Goal: Task Accomplishment & Management: Manage account settings

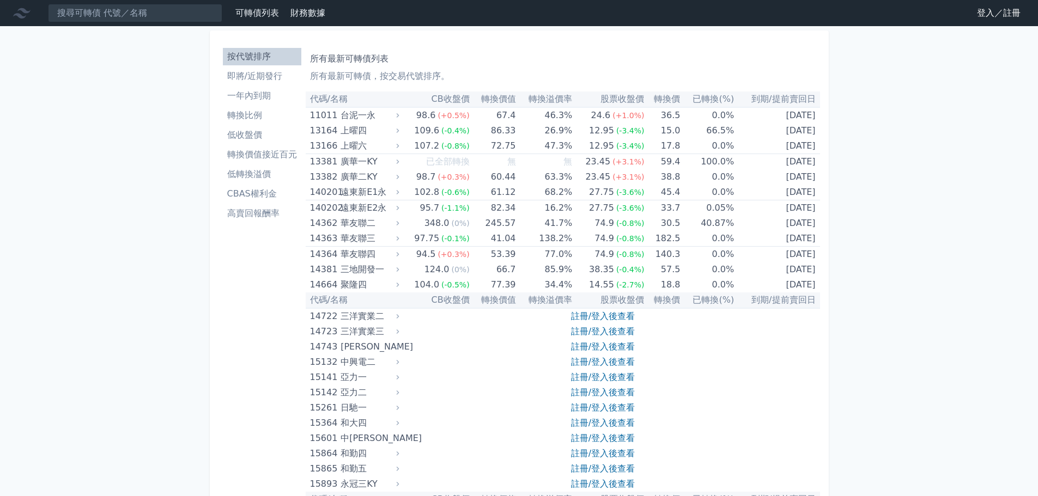
click at [992, 15] on link "登入／註冊" at bounding box center [998, 12] width 61 height 17
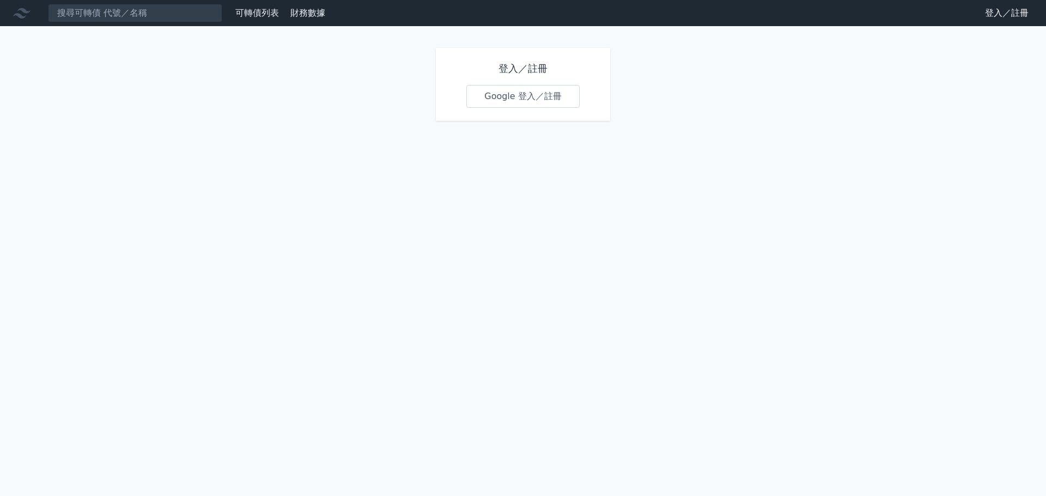
click at [514, 100] on link "Google 登入／註冊" at bounding box center [522, 96] width 113 height 23
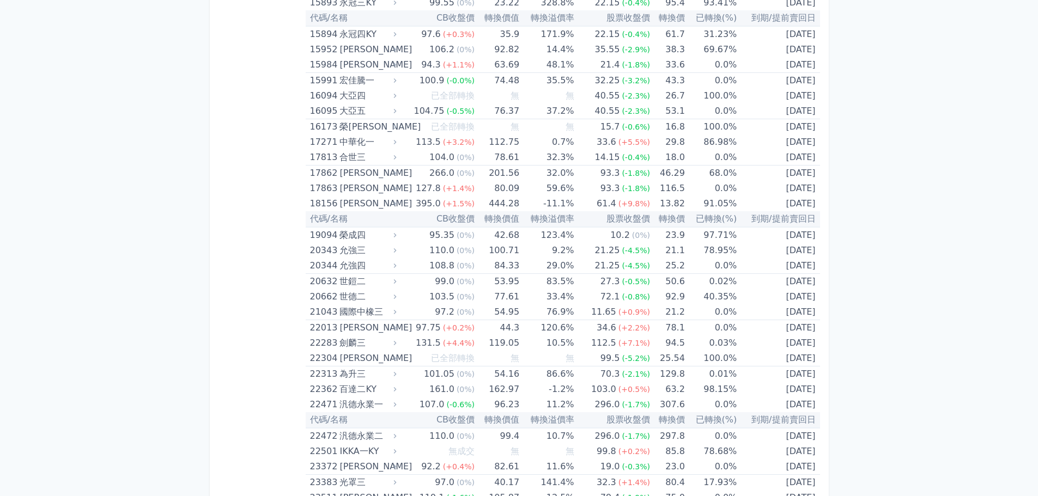
scroll to position [434, 0]
